Goal: Obtain resource: Obtain resource

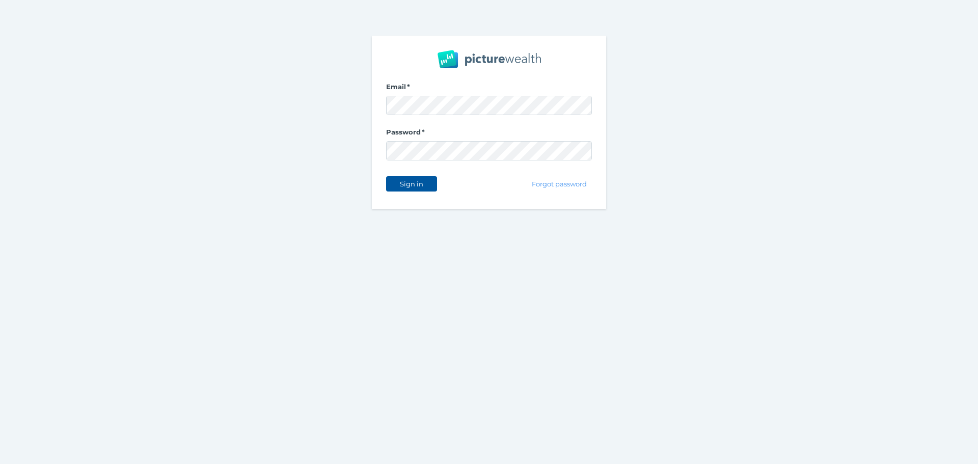
click at [430, 178] on button "Sign in" at bounding box center [411, 183] width 51 height 15
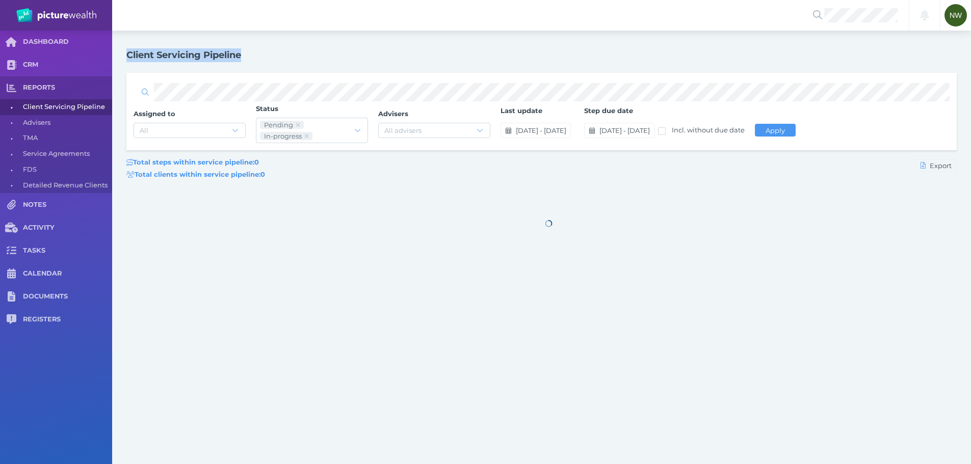
drag, startPoint x: 125, startPoint y: 53, endPoint x: 302, endPoint y: 55, distance: 176.8
click at [302, 55] on div "Client Servicing Pipeline Assigned to All Status Pending In-progress Advisers A…" at bounding box center [541, 269] width 858 height 477
click at [302, 55] on div "Client Servicing Pipeline" at bounding box center [548, 55] width 844 height 14
drag, startPoint x: 257, startPoint y: 58, endPoint x: 126, endPoint y: 61, distance: 130.5
click at [126, 61] on div "Client Servicing Pipeline" at bounding box center [548, 55] width 844 height 14
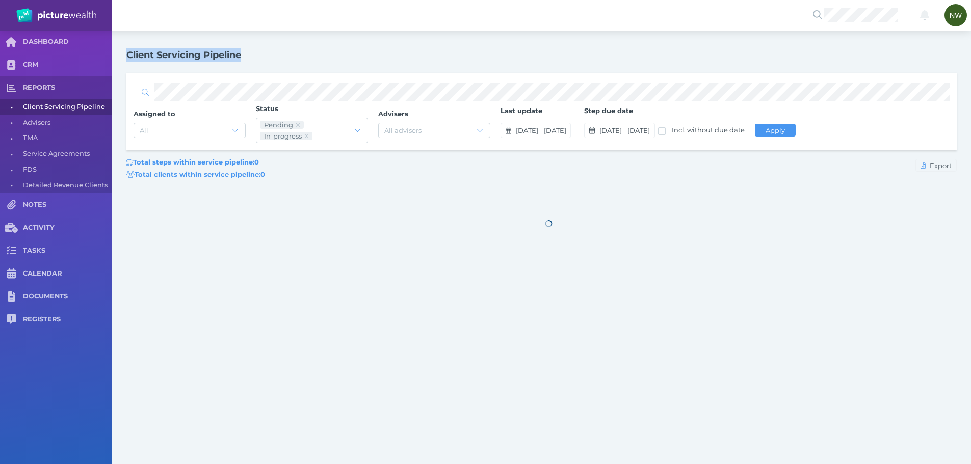
click at [366, 62] on div "Client Servicing Pipeline" at bounding box center [548, 55] width 844 height 14
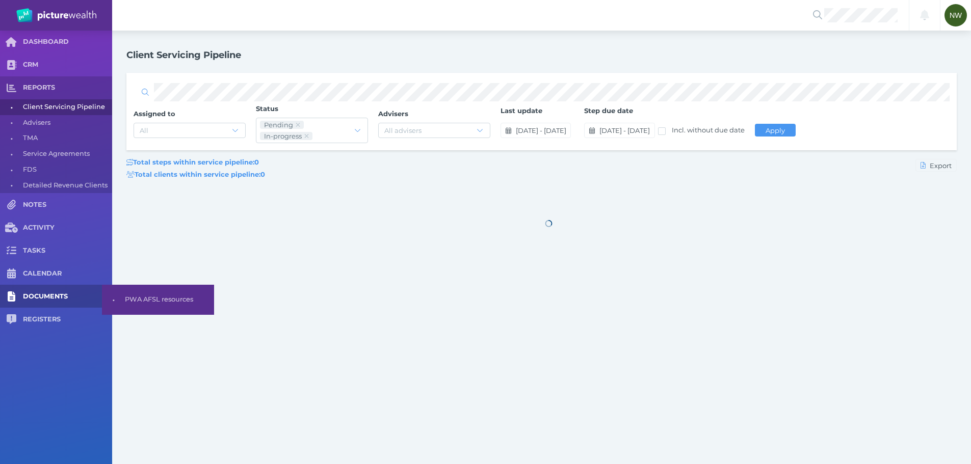
click at [44, 307] on link "DOCUMENTS" at bounding box center [56, 296] width 112 height 23
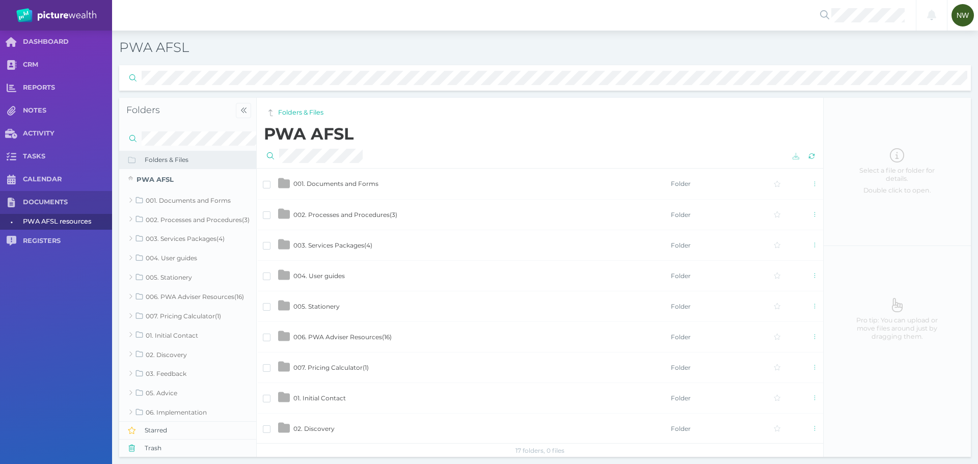
drag, startPoint x: 362, startPoint y: 183, endPoint x: 751, endPoint y: 220, distance: 391.5
click at [361, 183] on span "001. Documents and Forms" at bounding box center [335, 184] width 85 height 8
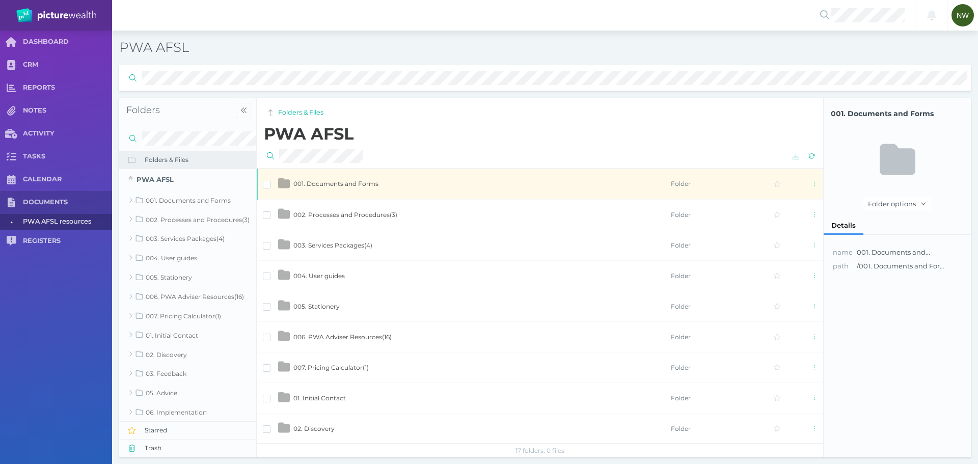
click at [363, 209] on td "002. Processes and Procedures ( 3 )" at bounding box center [482, 214] width 378 height 31
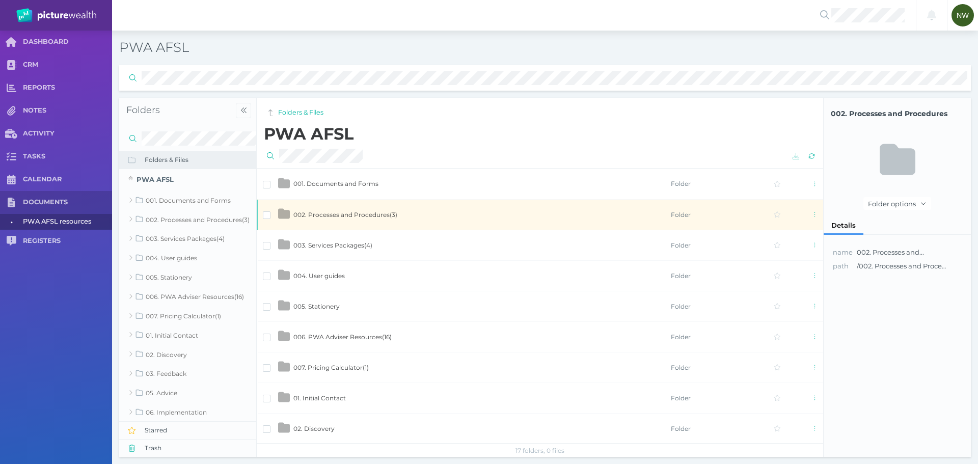
click at [363, 209] on td "002. Processes and Procedures ( 3 )" at bounding box center [482, 214] width 378 height 31
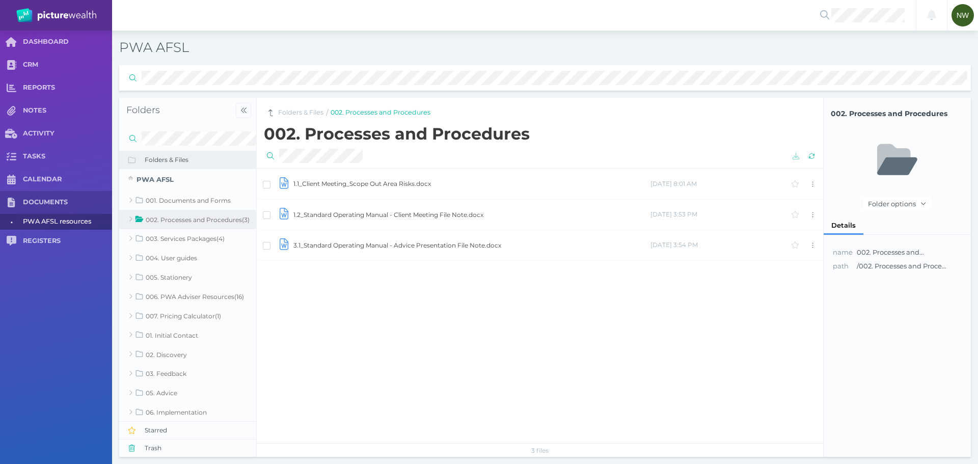
click at [307, 118] on nav "Folders & Files / 002. Processes and Procedures" at bounding box center [540, 111] width 567 height 26
click at [311, 113] on link "Folders & Files" at bounding box center [300, 113] width 45 height 10
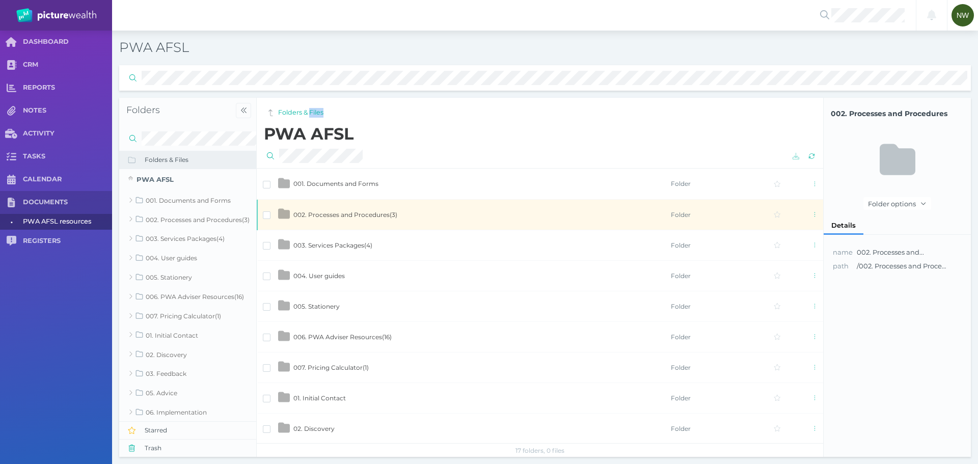
click at [359, 179] on td "001. Documents and Forms" at bounding box center [482, 184] width 378 height 31
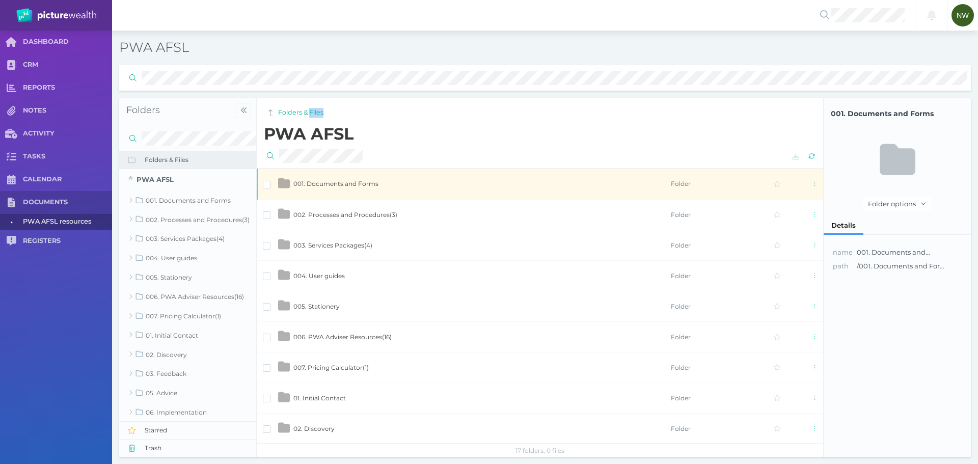
click at [359, 179] on td "001. Documents and Forms" at bounding box center [482, 184] width 378 height 31
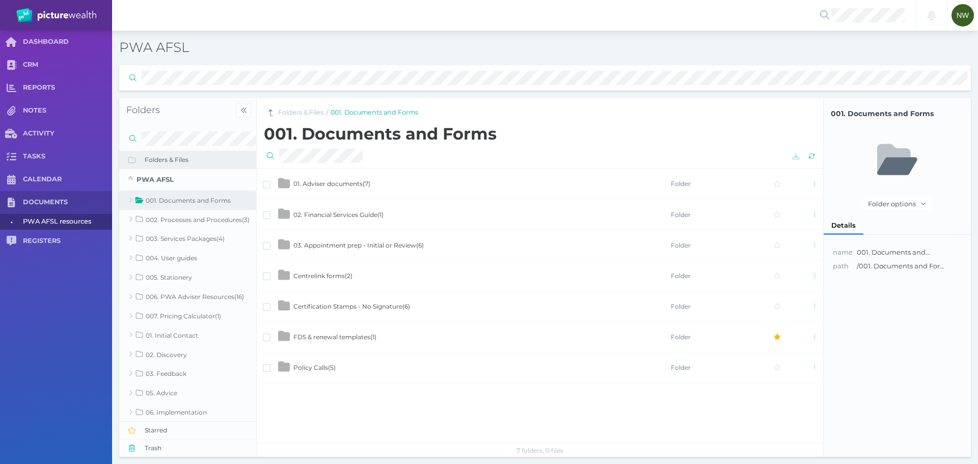
click at [392, 310] on td "Certification Stamps - No Signature ( 6 )" at bounding box center [482, 306] width 378 height 31
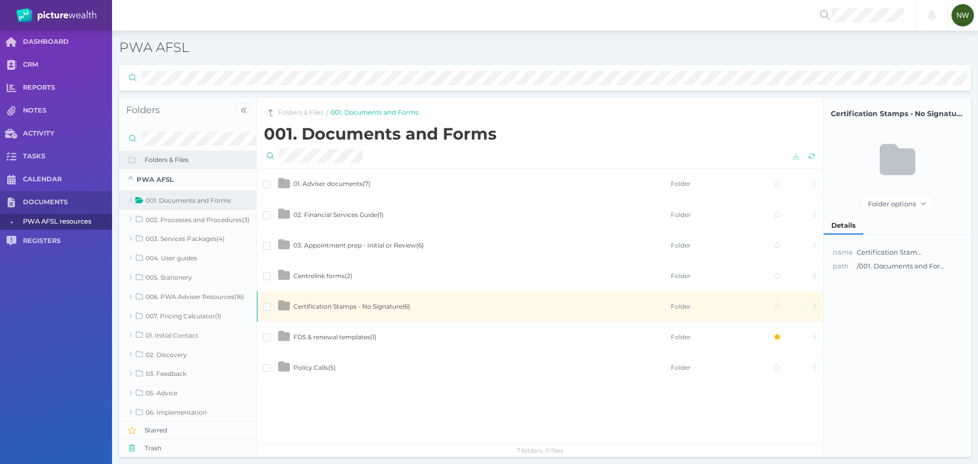
drag, startPoint x: 392, startPoint y: 310, endPoint x: 360, endPoint y: 305, distance: 32.5
click at [360, 305] on span "Certification Stamps - No Signature ( 6 )" at bounding box center [351, 307] width 117 height 8
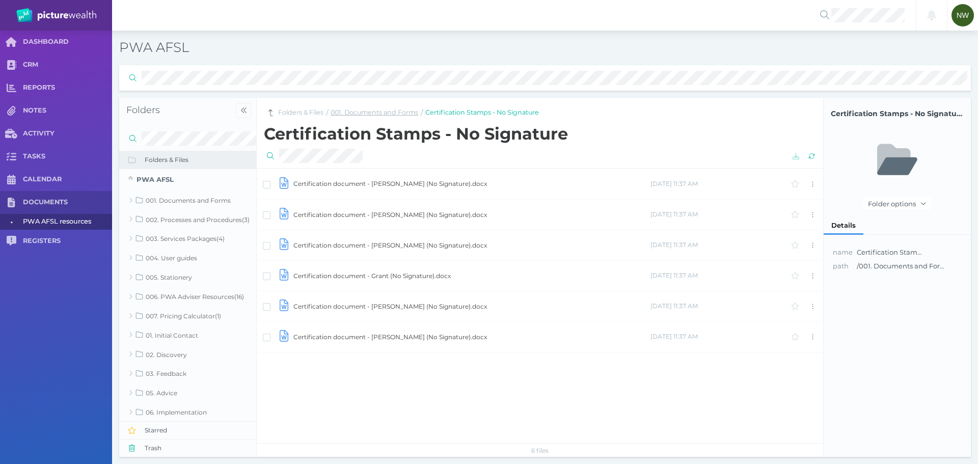
click at [410, 112] on link "001. Documents and Forms" at bounding box center [375, 113] width 88 height 10
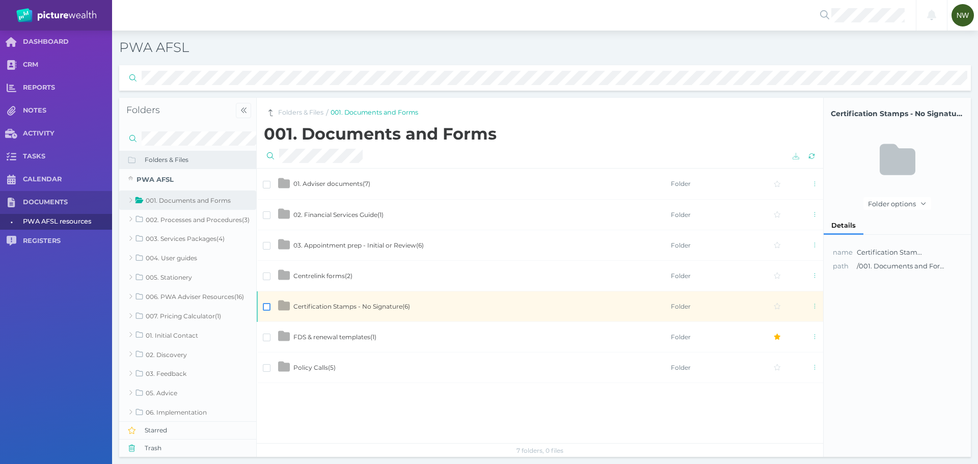
click at [269, 306] on span at bounding box center [267, 307] width 8 height 8
drag, startPoint x: 312, startPoint y: 301, endPoint x: 812, endPoint y: 308, distance: 499.3
click at [812, 308] on span "button" at bounding box center [815, 306] width 11 height 8
click at [778, 329] on span "Open" at bounding box center [768, 325] width 19 height 9
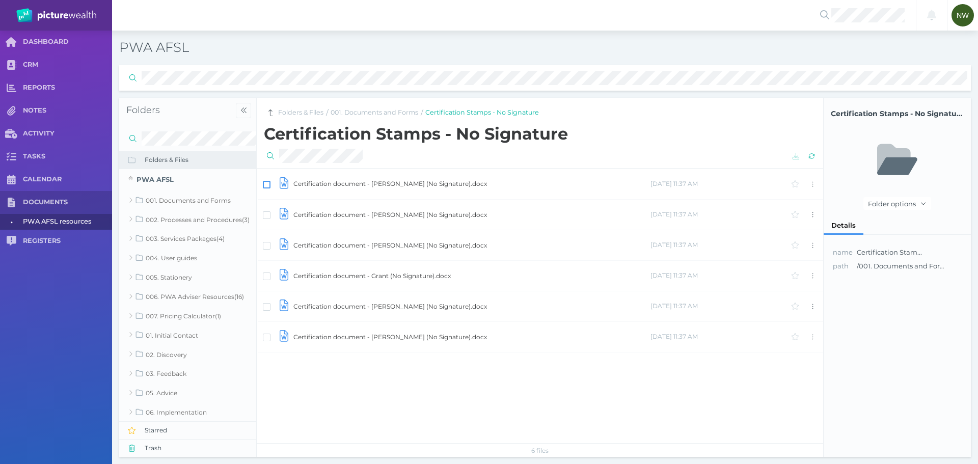
click at [264, 184] on span at bounding box center [267, 185] width 8 height 8
click at [265, 216] on span at bounding box center [267, 215] width 8 height 8
click at [267, 247] on span at bounding box center [267, 246] width 8 height 8
click at [265, 276] on span at bounding box center [267, 277] width 8 height 8
click at [266, 307] on span at bounding box center [267, 307] width 8 height 8
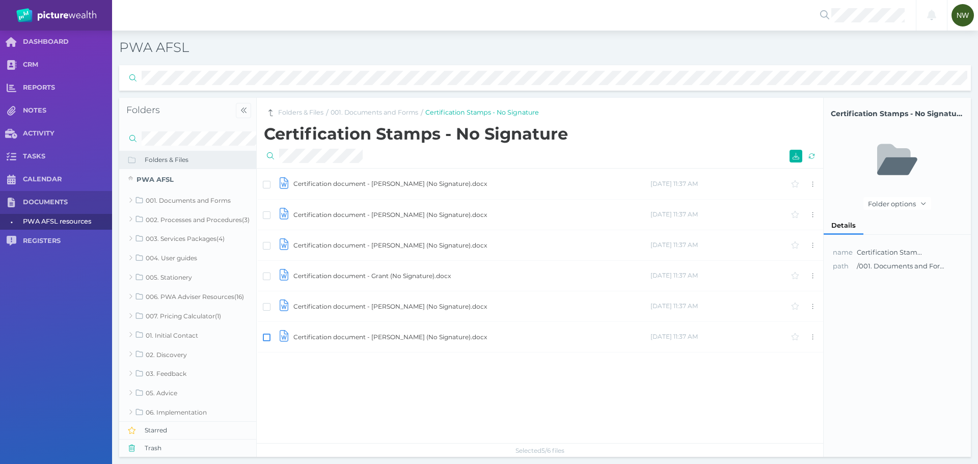
click at [264, 337] on span at bounding box center [267, 338] width 8 height 8
click at [793, 160] on span "button" at bounding box center [795, 156] width 15 height 8
